Goal: Check status

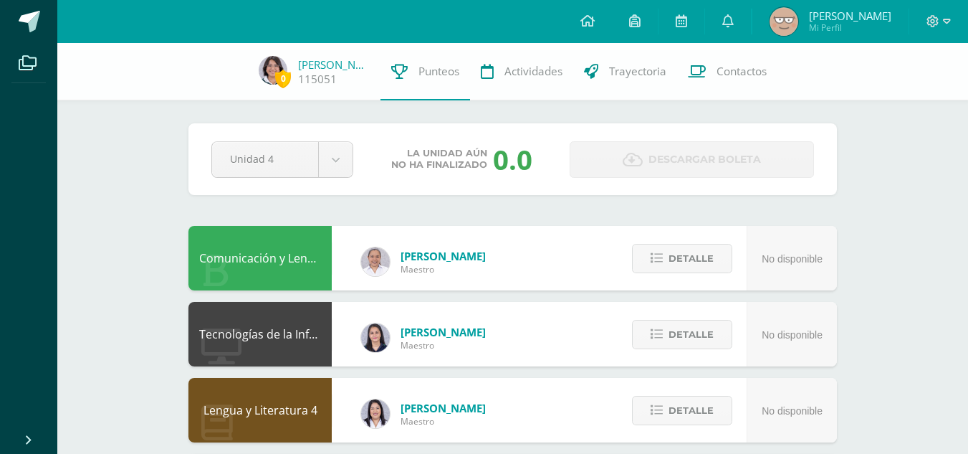
click at [360, 150] on div "La unidad aún no ha finalizado 0.0" at bounding box center [461, 158] width 205 height 37
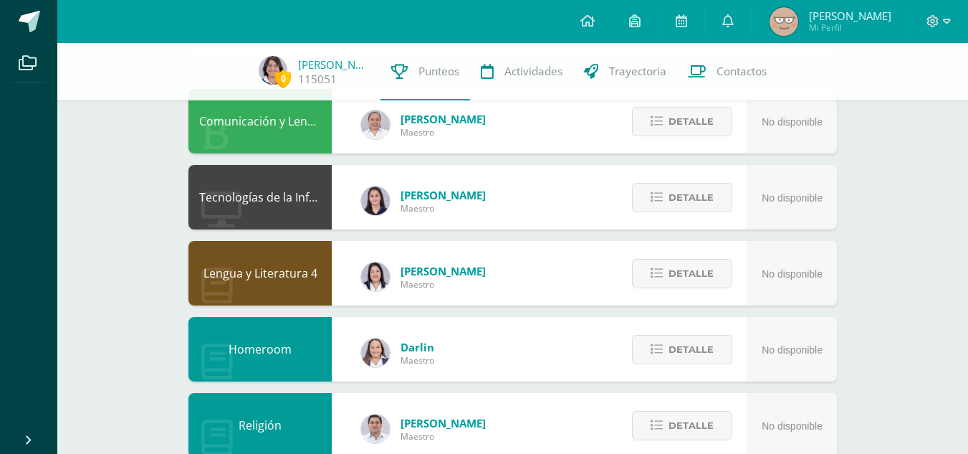
scroll to position [143, 0]
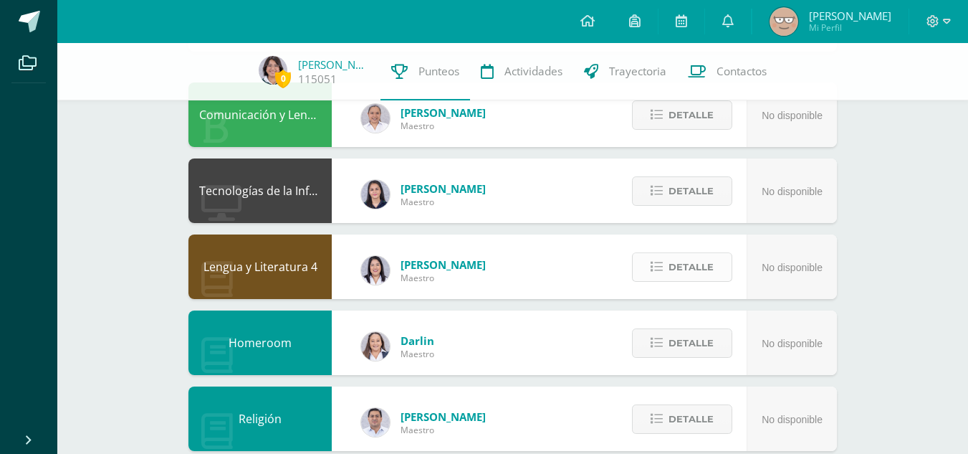
click at [721, 256] on button "Detalle" at bounding box center [682, 266] width 100 height 29
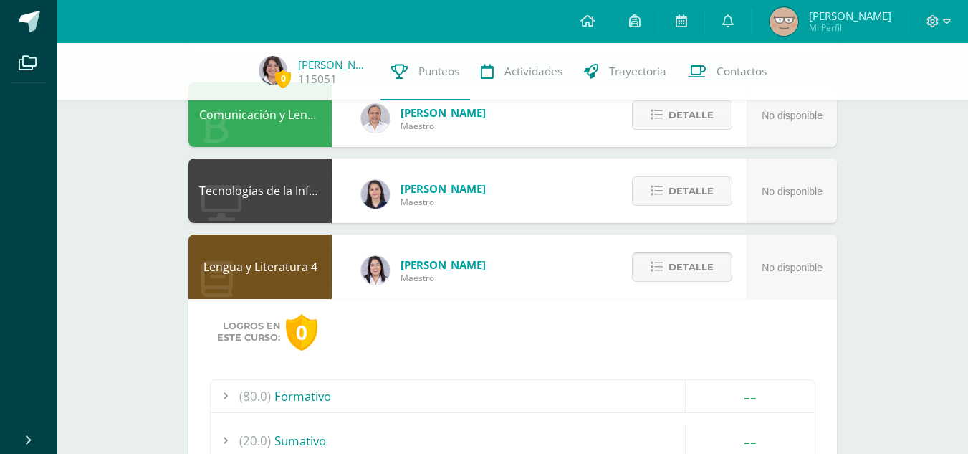
click at [691, 265] on span "Detalle" at bounding box center [690, 267] width 45 height 27
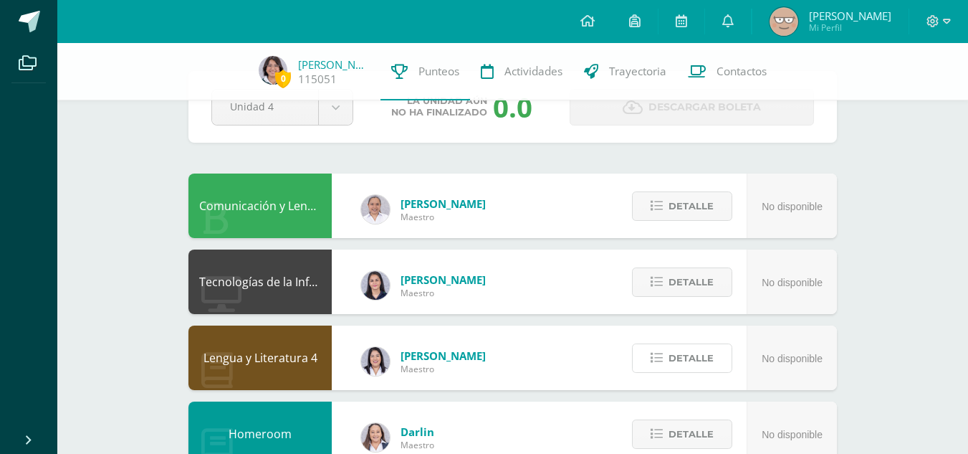
scroll to position [0, 0]
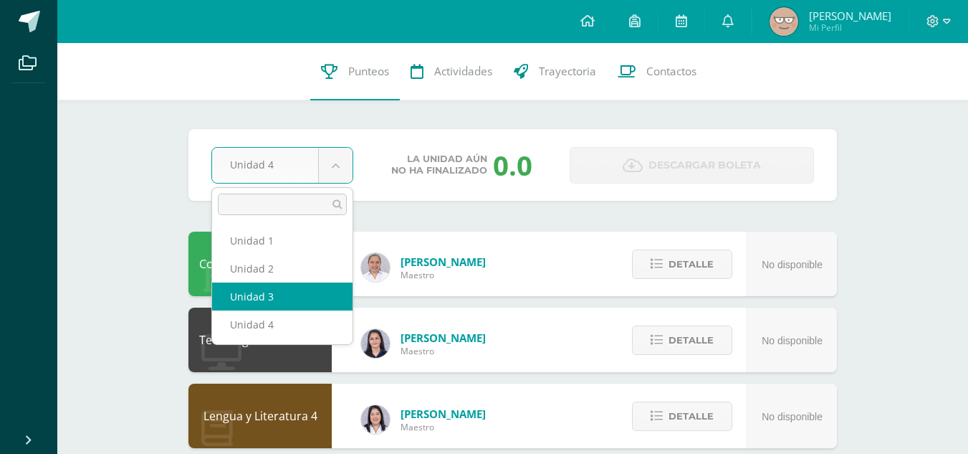
select select "Unidad 3"
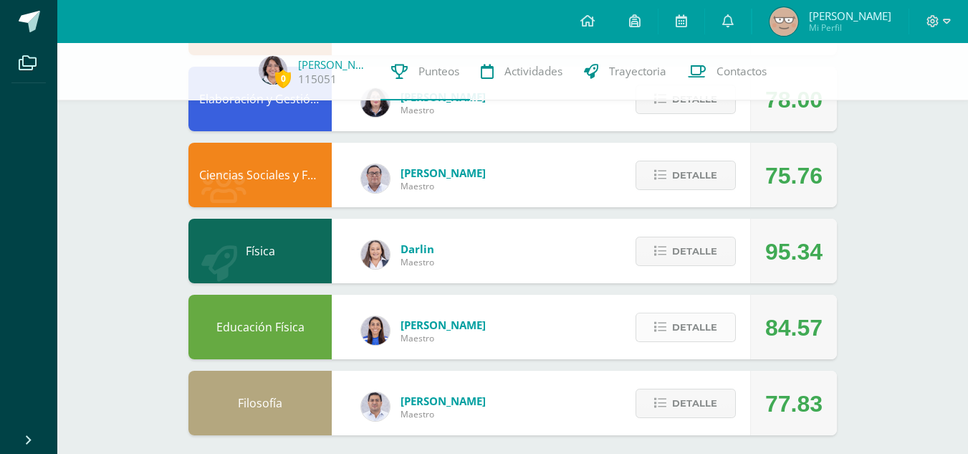
scroll to position [701, 0]
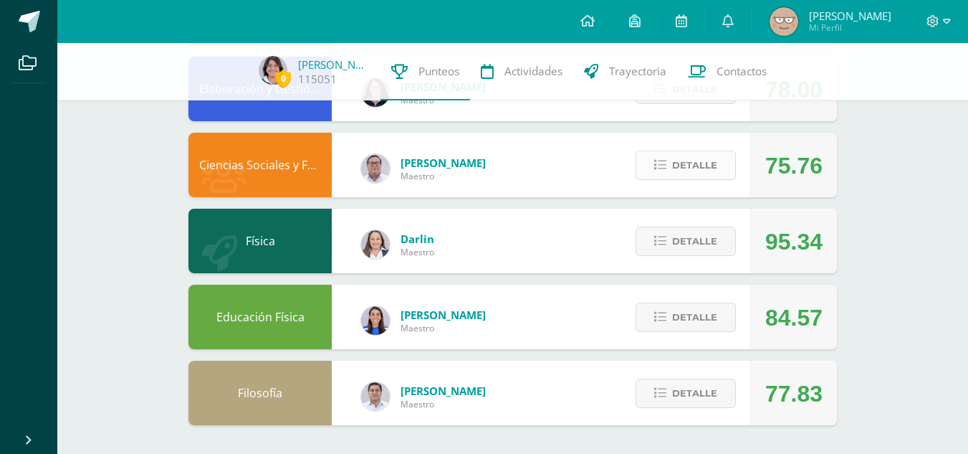
click at [682, 163] on span "Detalle" at bounding box center [694, 165] width 45 height 27
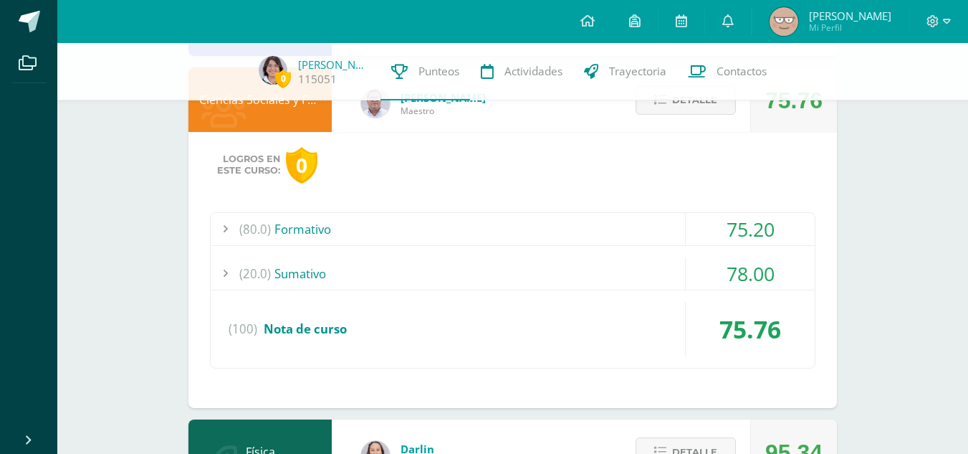
scroll to position [844, 0]
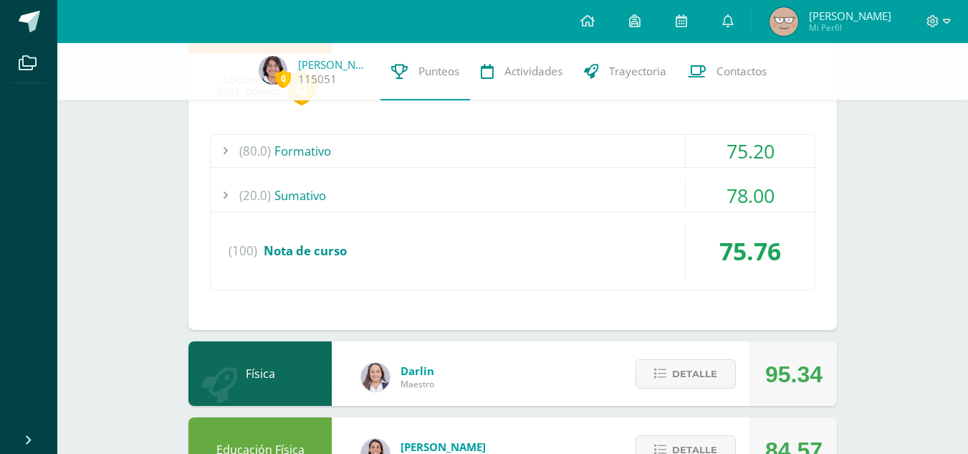
click at [736, 158] on div "75.20" at bounding box center [750, 151] width 129 height 32
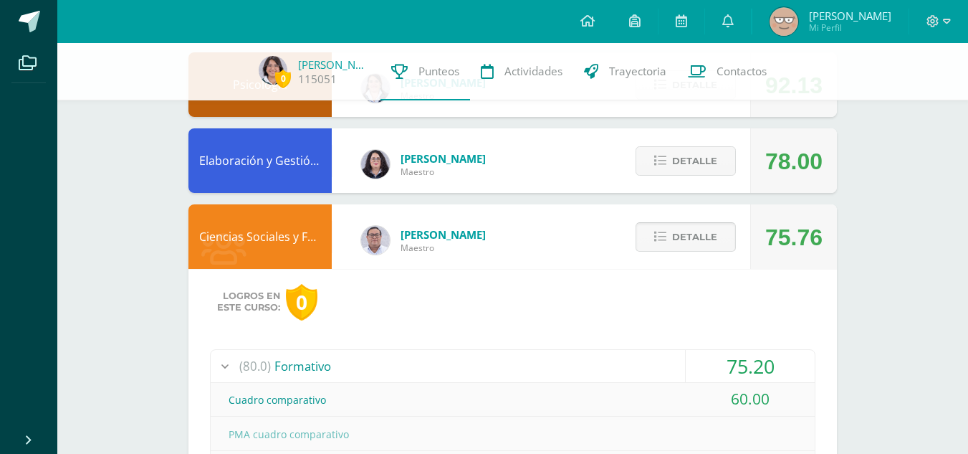
click at [698, 235] on span "Detalle" at bounding box center [694, 237] width 45 height 27
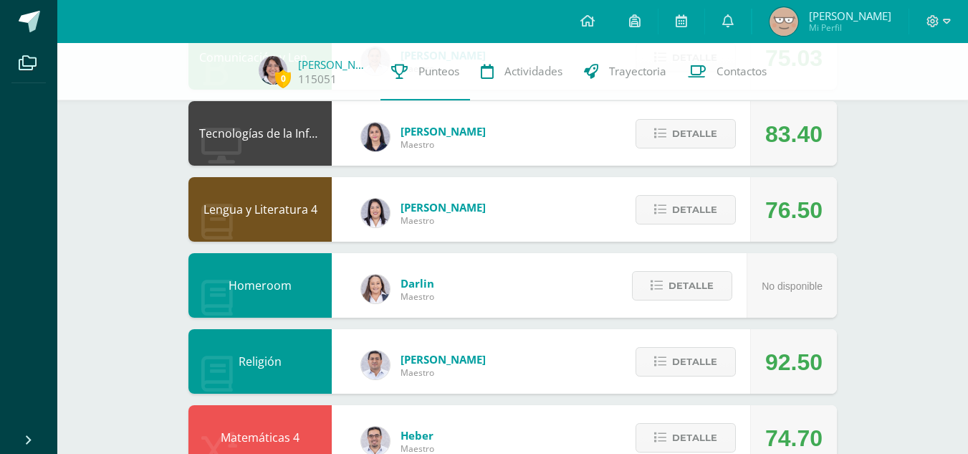
scroll to position [271, 0]
